Goal: Task Accomplishment & Management: Manage account settings

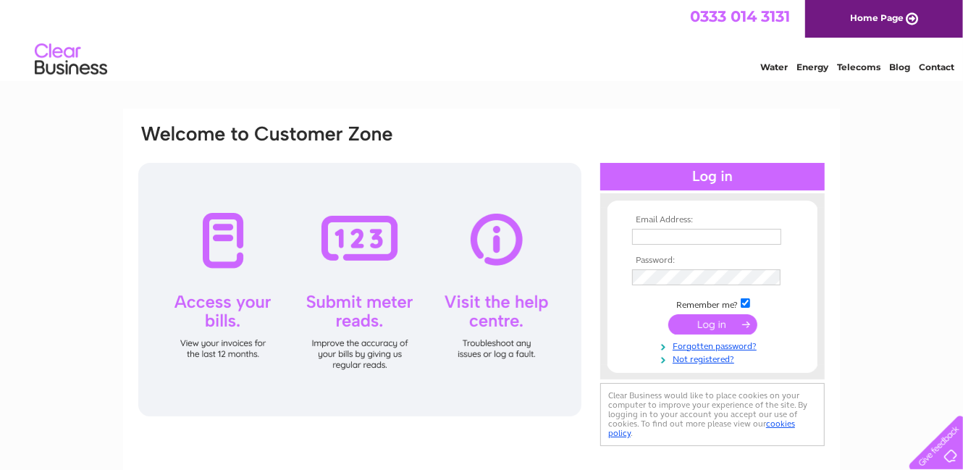
type input "nan.87@btinternet.com"
click at [711, 322] on input "submit" at bounding box center [713, 324] width 89 height 20
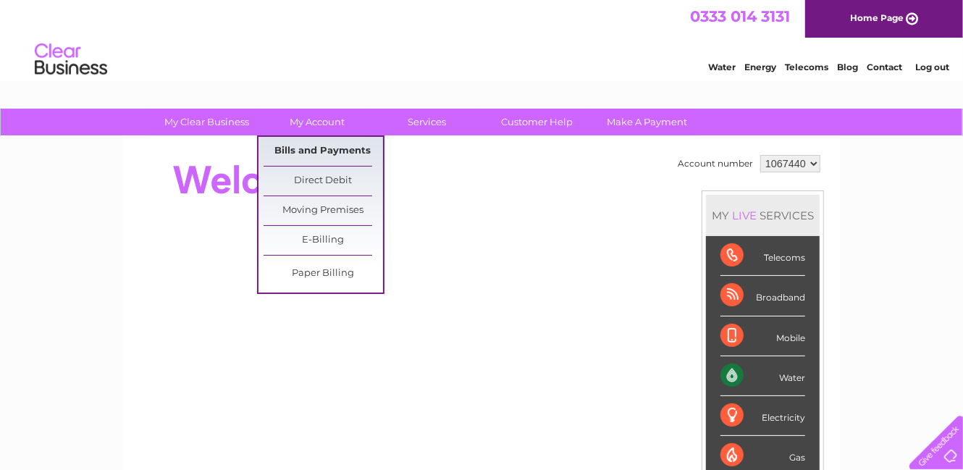
click at [306, 143] on link "Bills and Payments" at bounding box center [324, 151] width 120 height 29
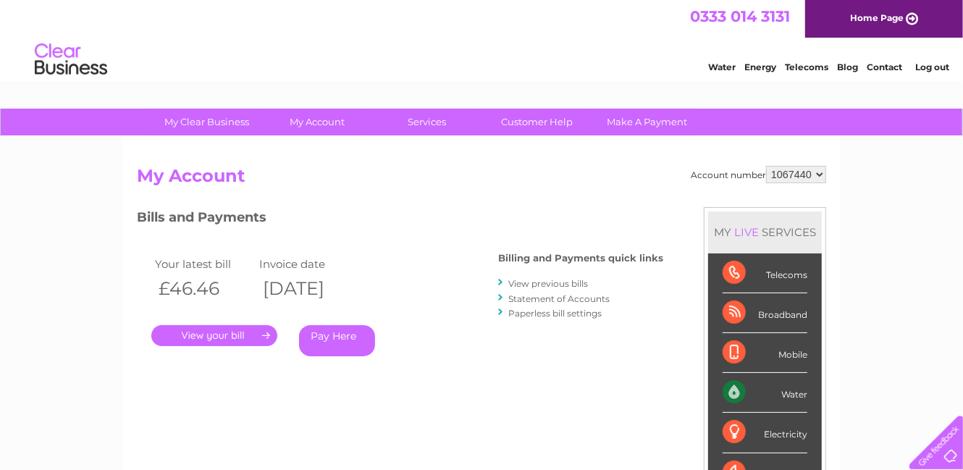
click at [238, 343] on link "." at bounding box center [214, 335] width 126 height 21
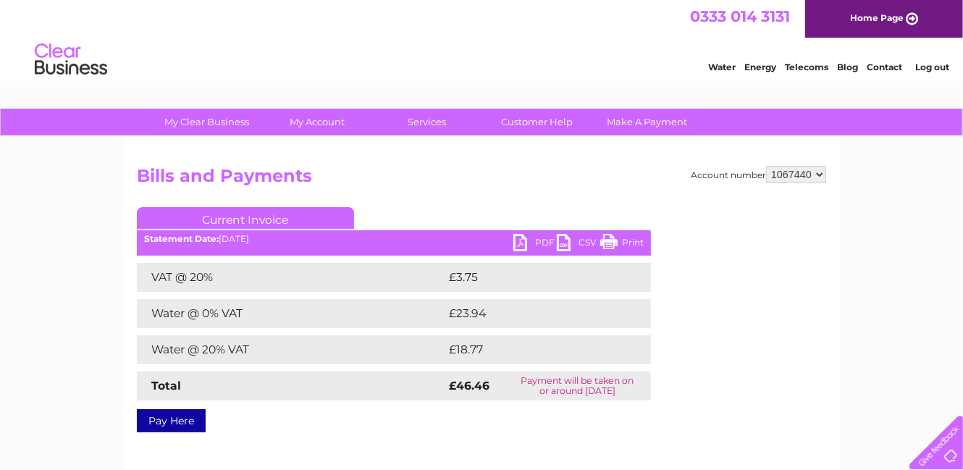
click at [237, 332] on div "VAT @ 20% £3.75 Water @ 0% VAT £23.94 Water @ 20% VAT £18.77 Total £46.46" at bounding box center [394, 332] width 514 height 138
click at [544, 238] on link "PDF" at bounding box center [535, 244] width 43 height 21
click at [629, 240] on link "Print" at bounding box center [621, 244] width 43 height 21
click at [536, 242] on link "PDF" at bounding box center [535, 244] width 43 height 21
